Goal: Task Accomplishment & Management: Use online tool/utility

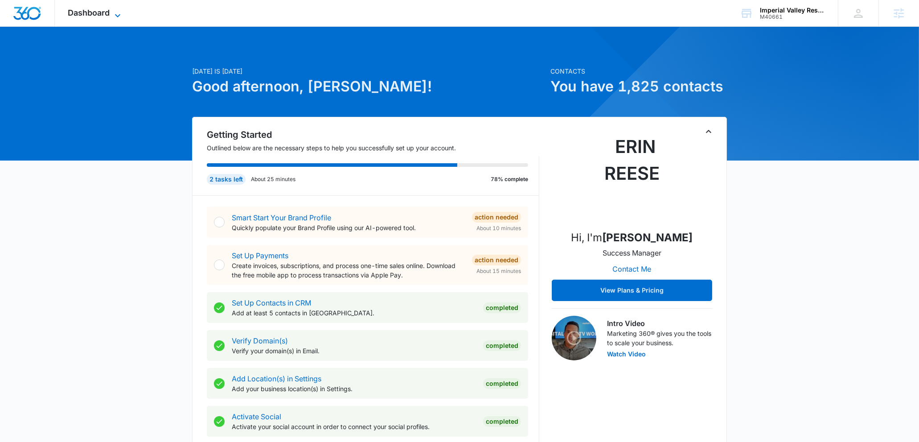
click at [90, 16] on span "Dashboard" at bounding box center [89, 12] width 42 height 9
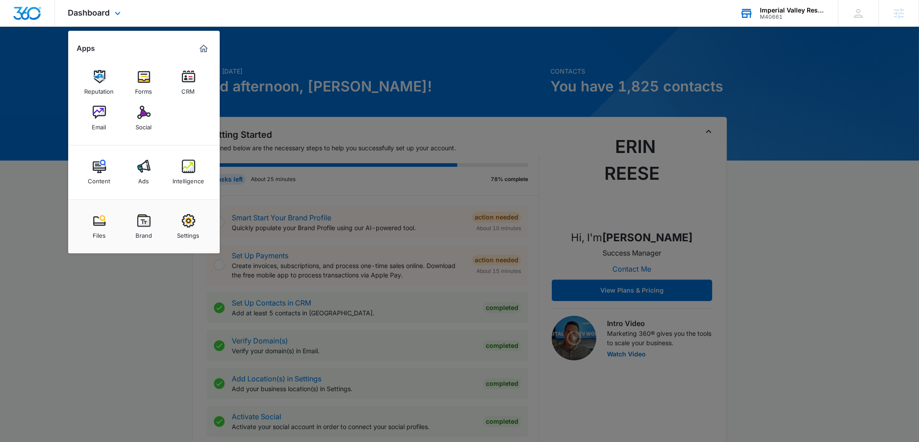
click at [800, 16] on div "M40661" at bounding box center [792, 17] width 65 height 6
click at [799, 14] on div "M40661" at bounding box center [792, 17] width 65 height 6
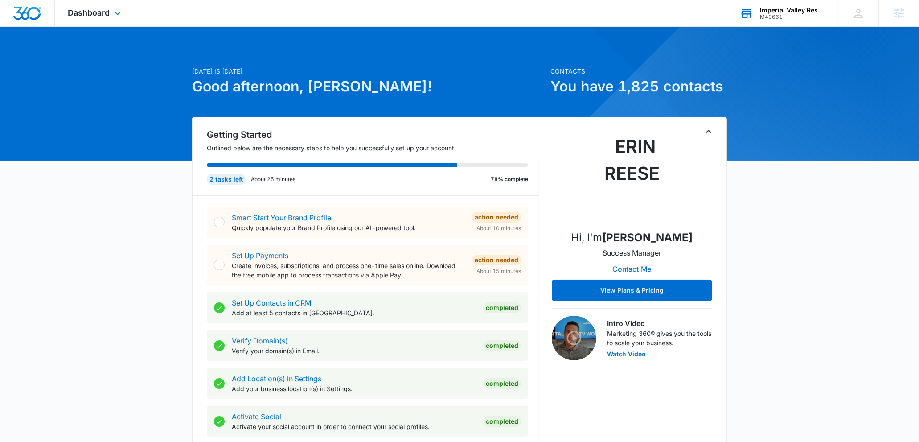
click at [780, 16] on div "M40661" at bounding box center [792, 17] width 65 height 6
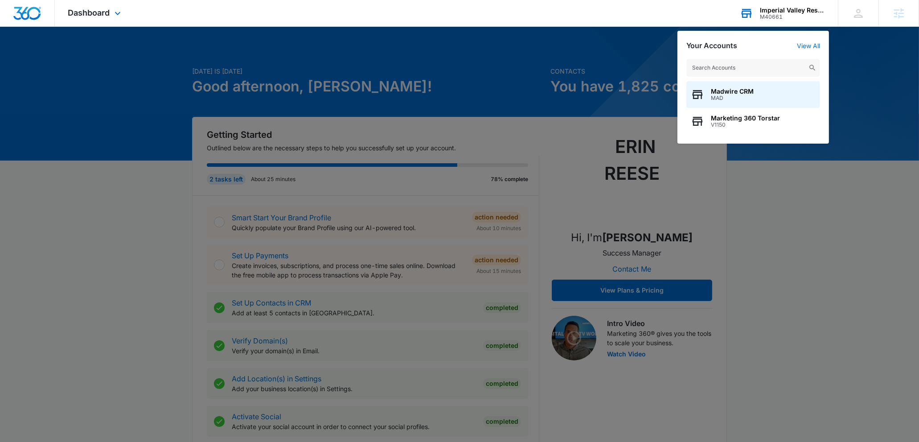
click at [728, 61] on input "text" at bounding box center [753, 68] width 134 height 18
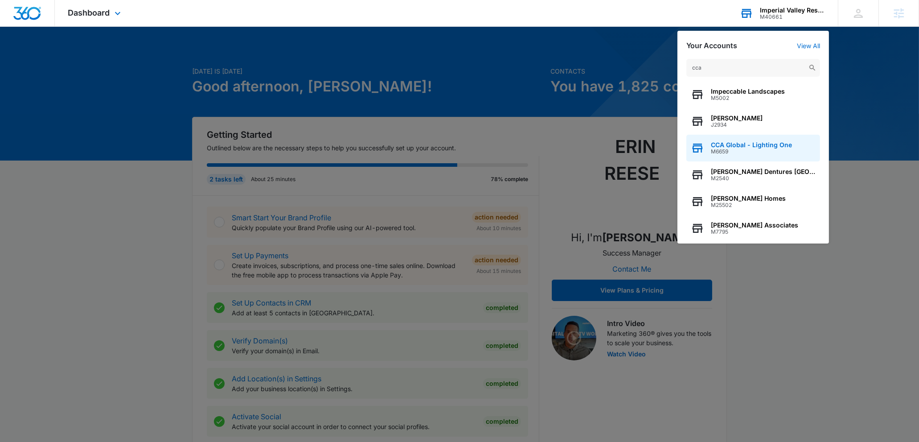
type input "cca"
click at [739, 141] on span "CCA Global - Lighting One" at bounding box center [751, 144] width 81 height 7
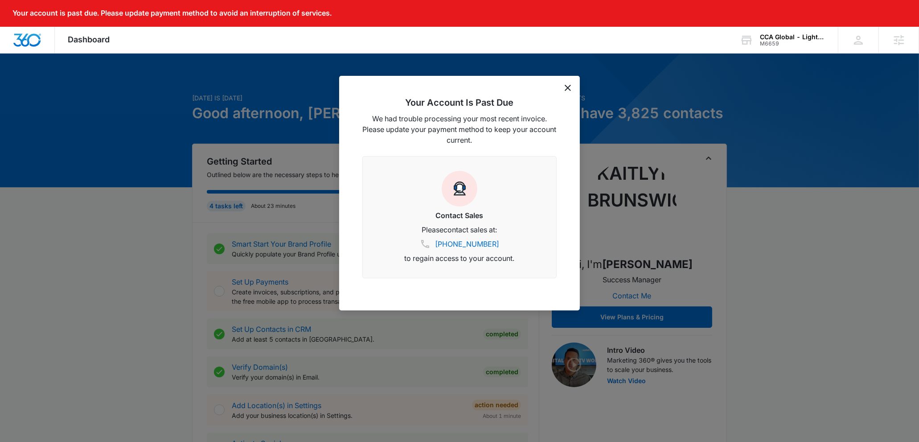
click at [566, 85] on icon "dismiss this dialog" at bounding box center [568, 88] width 6 height 6
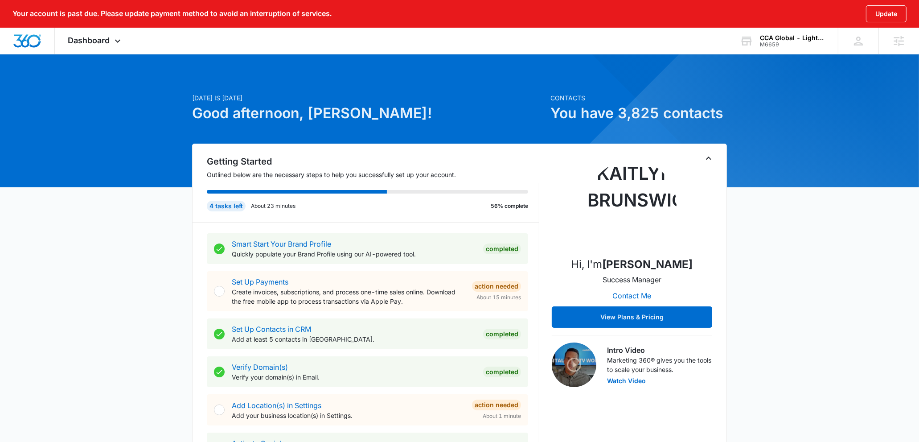
click at [78, 27] on div "Your account is past due. Please update payment method to avoid an interruption…" at bounding box center [459, 14] width 919 height 28
click at [81, 34] on div "Dashboard Apps Websites Forms CRM Email Social Content Ads Intelligence Files B…" at bounding box center [96, 41] width 82 height 26
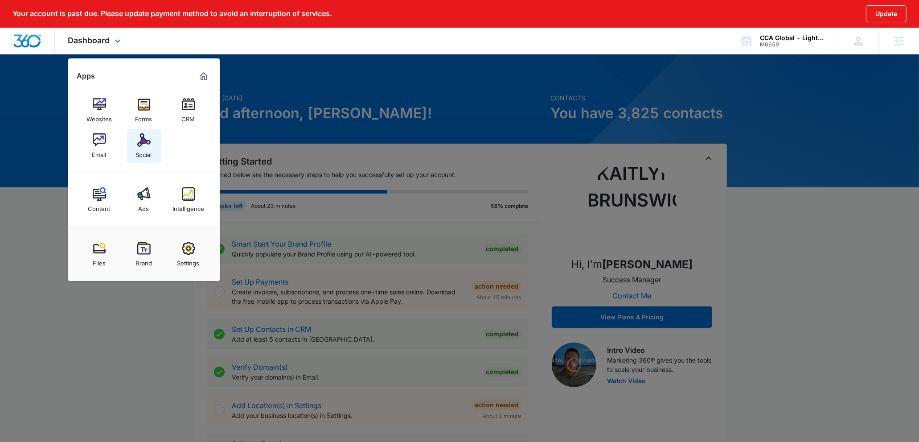
click at [145, 142] on img at bounding box center [143, 139] width 13 height 13
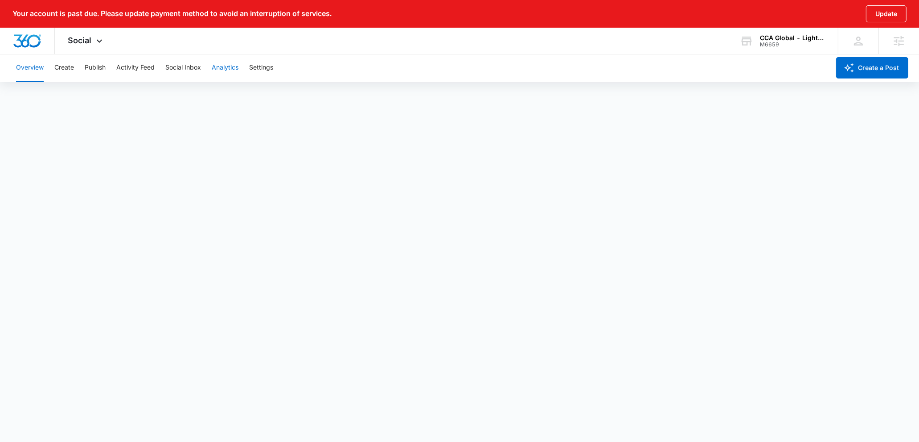
click at [238, 66] on button "Analytics" at bounding box center [225, 67] width 27 height 29
click at [70, 68] on button "Create" at bounding box center [64, 67] width 20 height 29
click at [93, 70] on button "Publish" at bounding box center [95, 67] width 21 height 29
click at [63, 73] on button "Create" at bounding box center [64, 67] width 20 height 29
click at [98, 72] on button "Publish" at bounding box center [95, 67] width 21 height 29
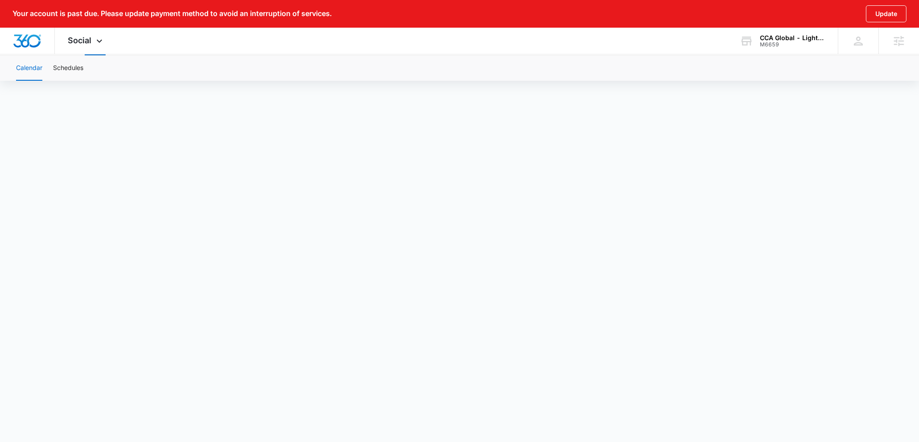
scroll to position [33, 0]
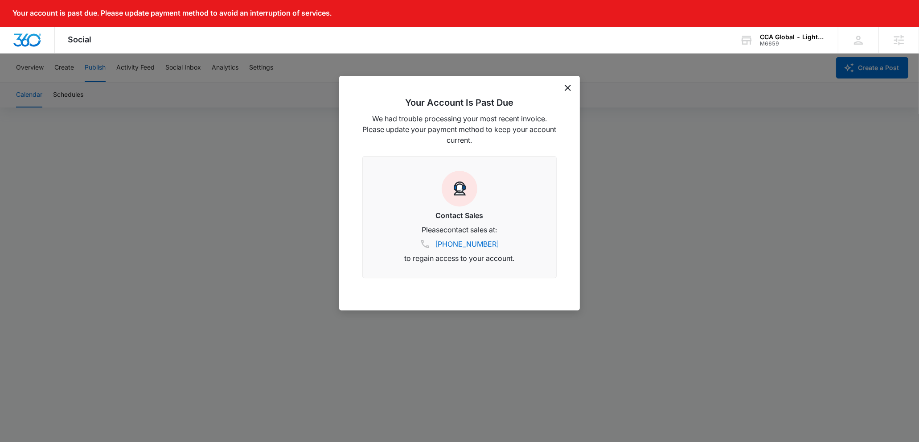
click at [565, 91] on div "Your Account Is Past Due We had trouble processing your most recent invoice. Pl…" at bounding box center [459, 193] width 241 height 234
click at [566, 89] on icon "dismiss this dialog" at bounding box center [568, 88] width 6 height 6
click at [565, 91] on div "Your Account Is Past Due We had trouble processing your most recent invoice. Pl…" at bounding box center [463, 193] width 241 height 234
click at [570, 88] on icon "dismiss this dialog" at bounding box center [571, 88] width 6 height 6
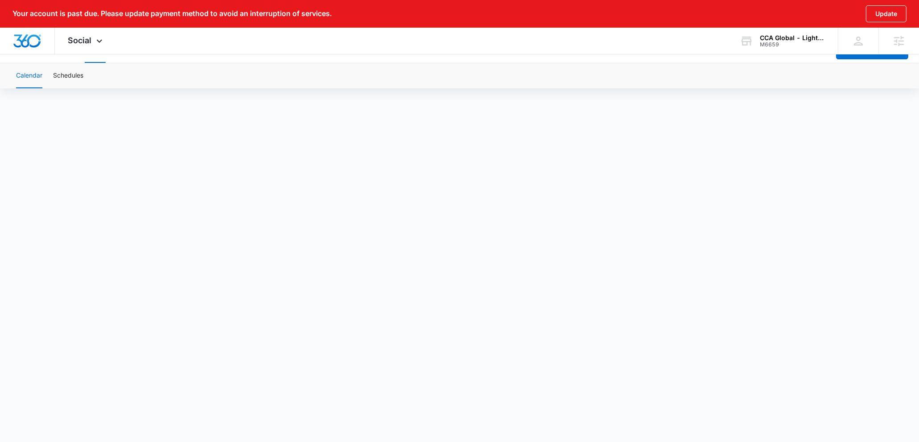
scroll to position [19, 0]
